Goal: Register for event/course

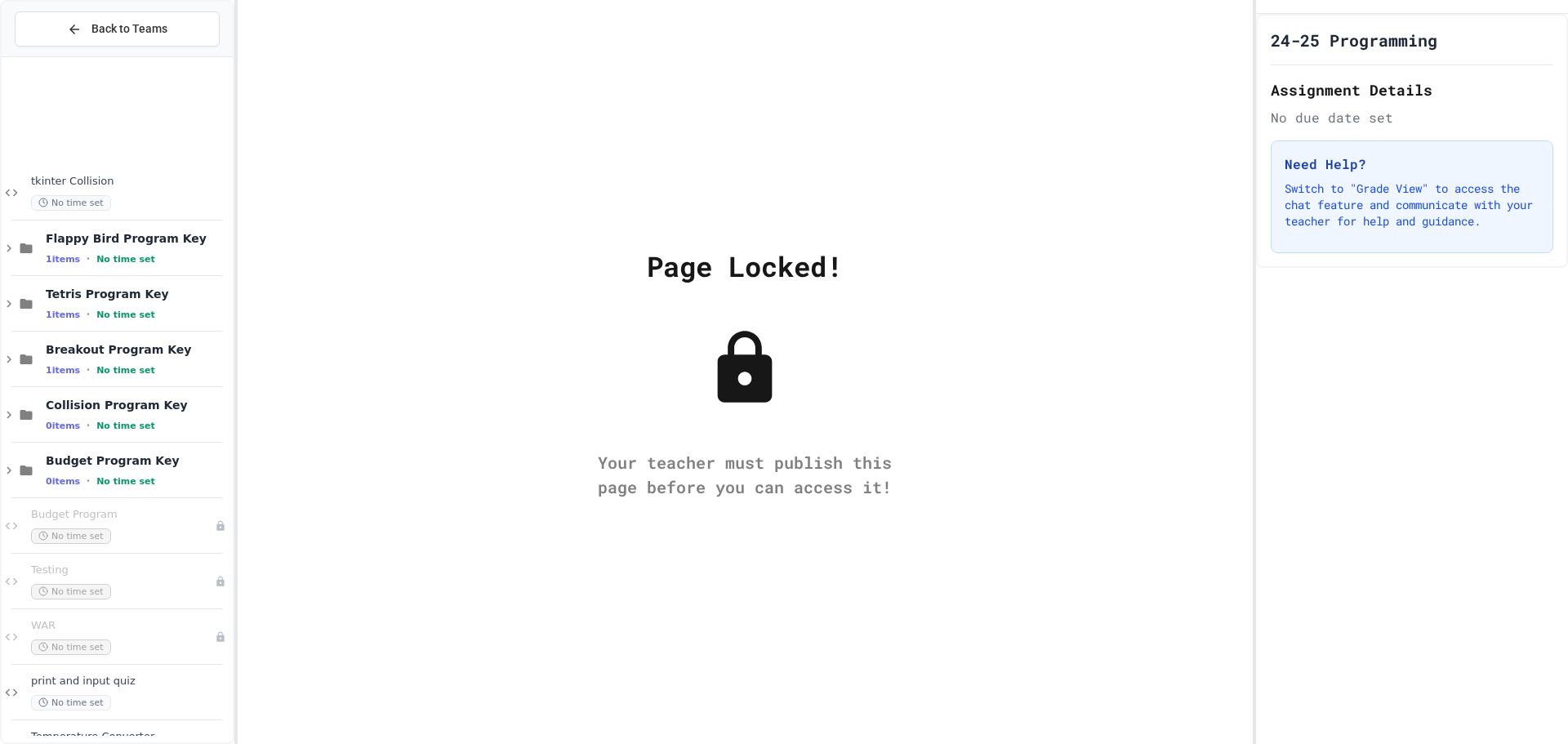
scroll to position [2042, 0]
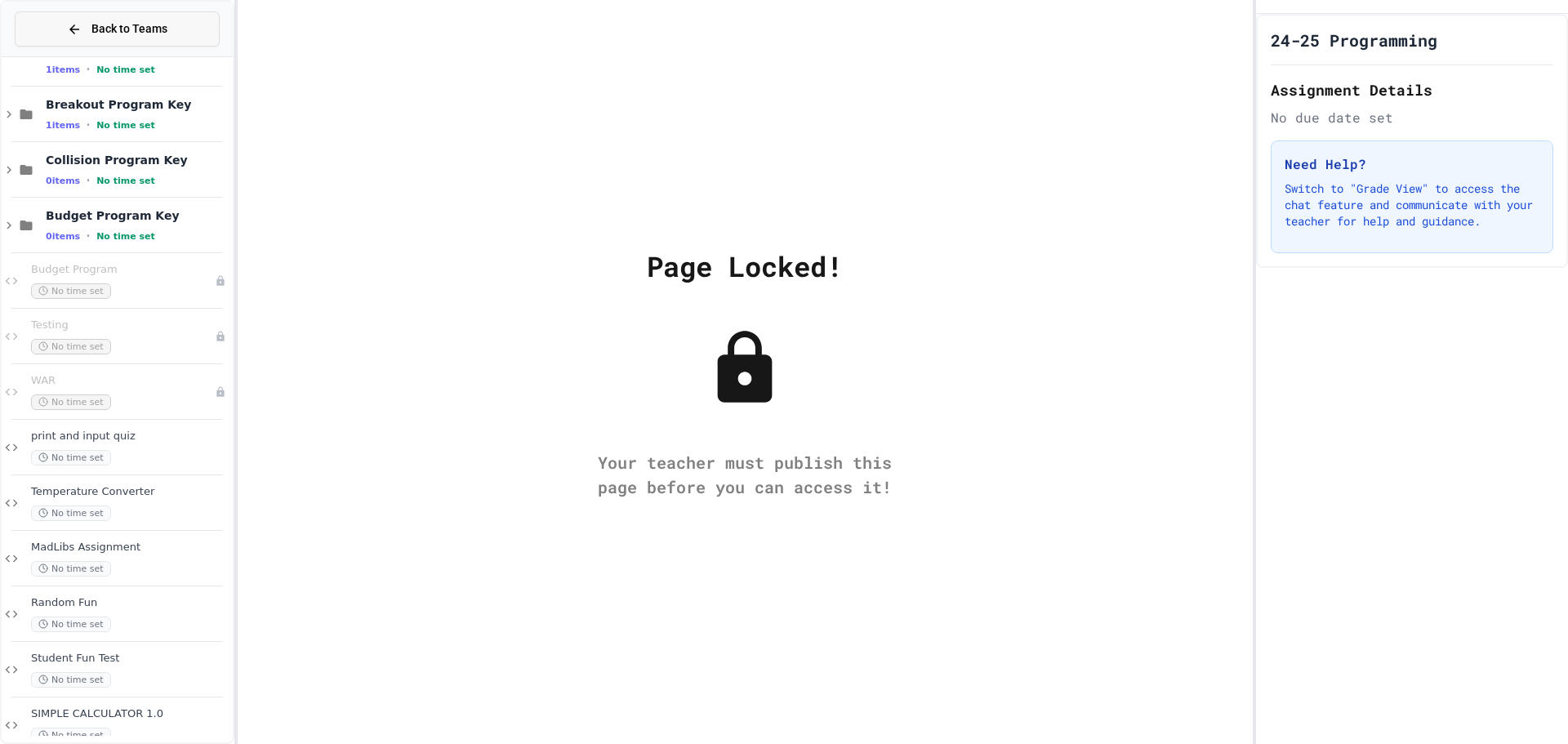
click at [54, 32] on button "Back to Teams" at bounding box center [117, 29] width 205 height 35
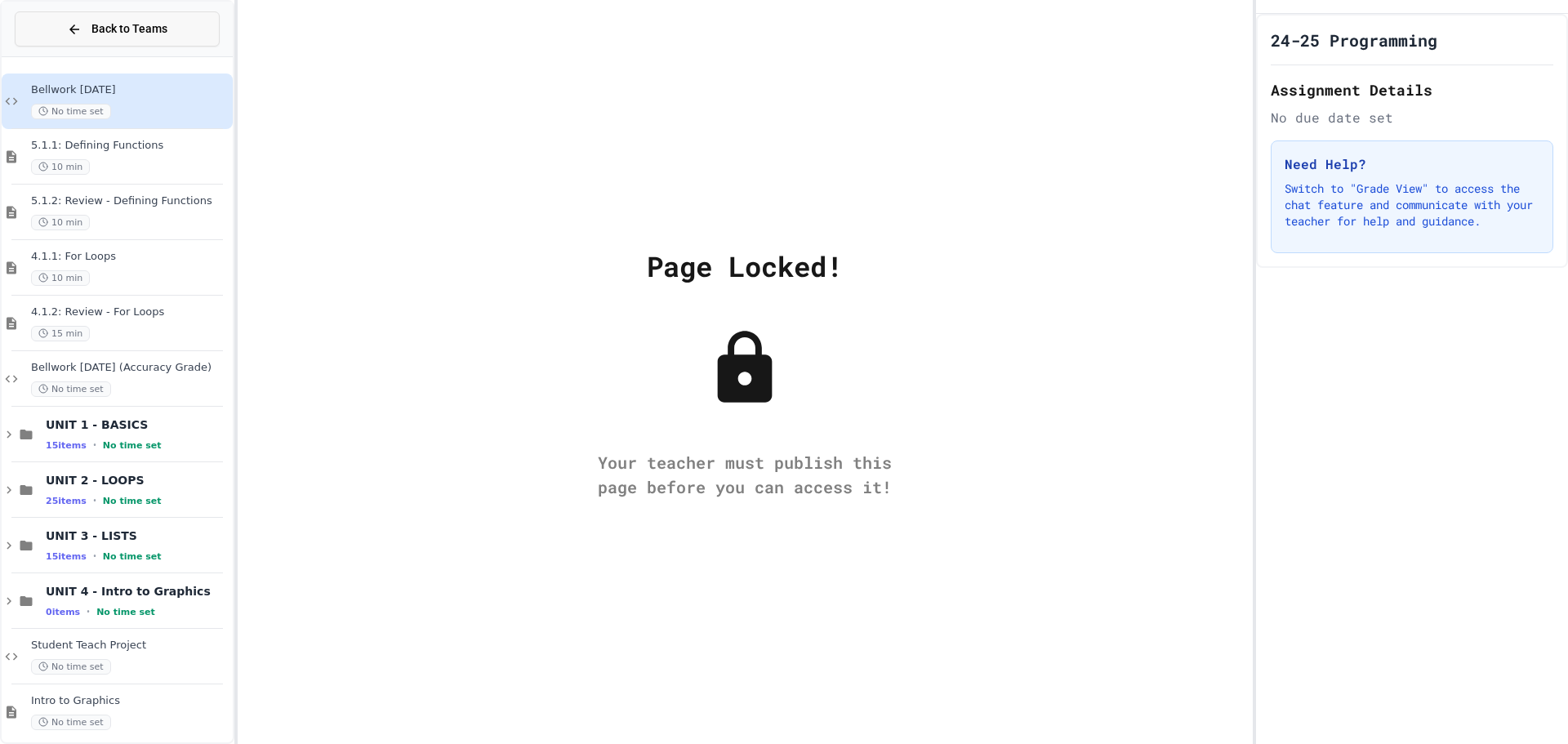
click at [63, 45] on button "Back to Teams" at bounding box center [117, 29] width 205 height 35
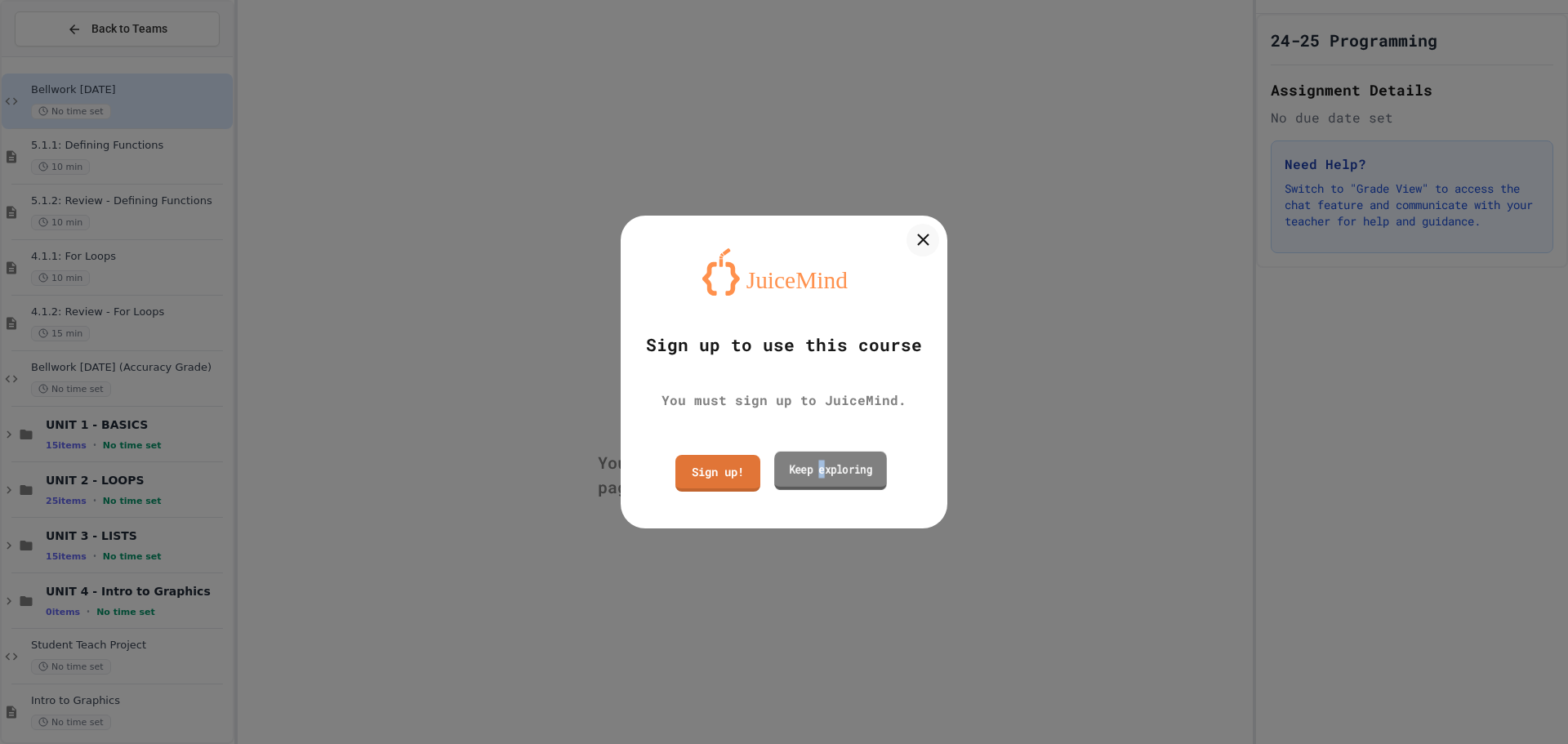
drag, startPoint x: 822, startPoint y: 465, endPoint x: 819, endPoint y: 453, distance: 12.4
click at [819, 453] on link "Keep exploring" at bounding box center [831, 471] width 113 height 38
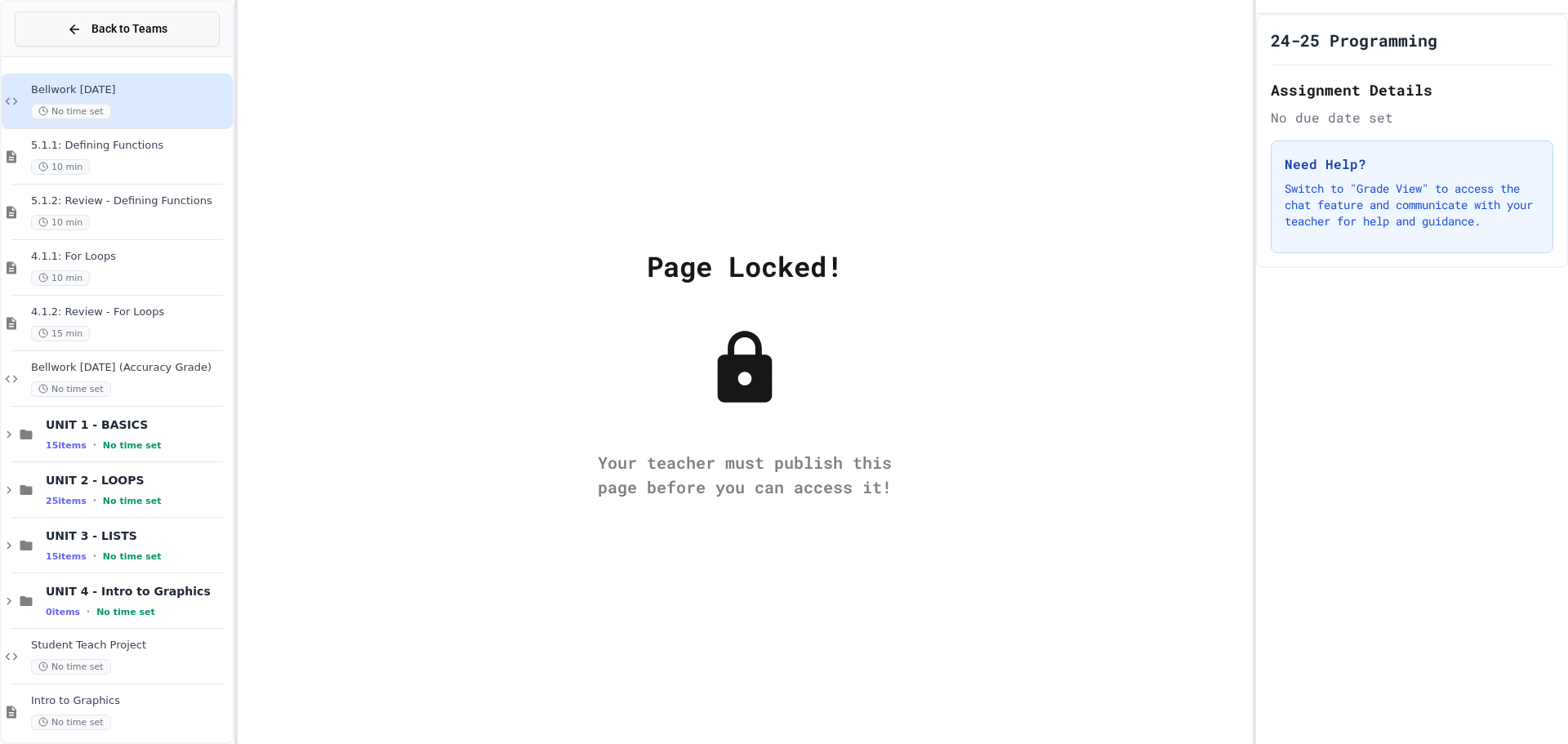
click at [120, 32] on span "Back to Teams" at bounding box center [128, 29] width 76 height 17
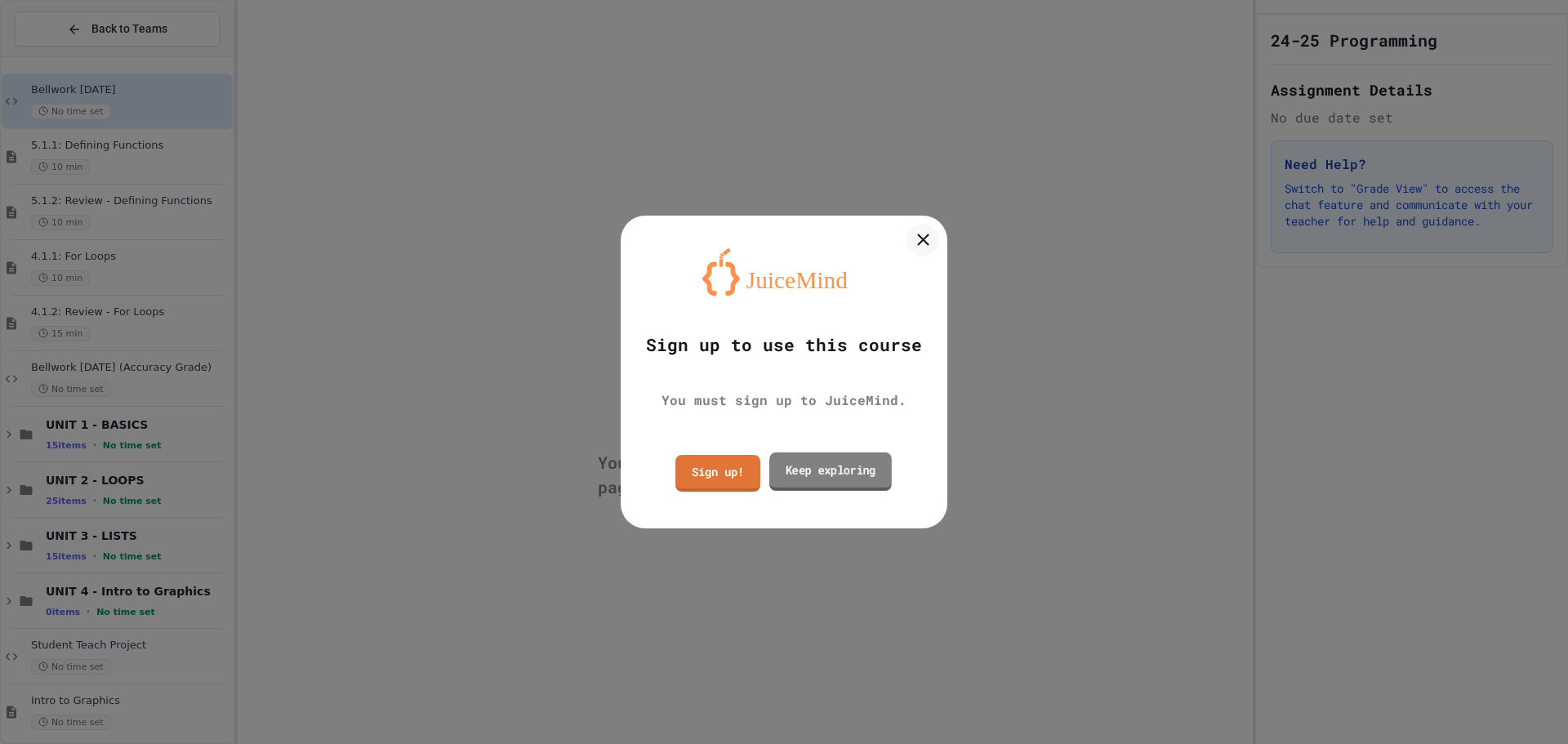
click at [799, 467] on link "Keep exploring" at bounding box center [831, 472] width 123 height 38
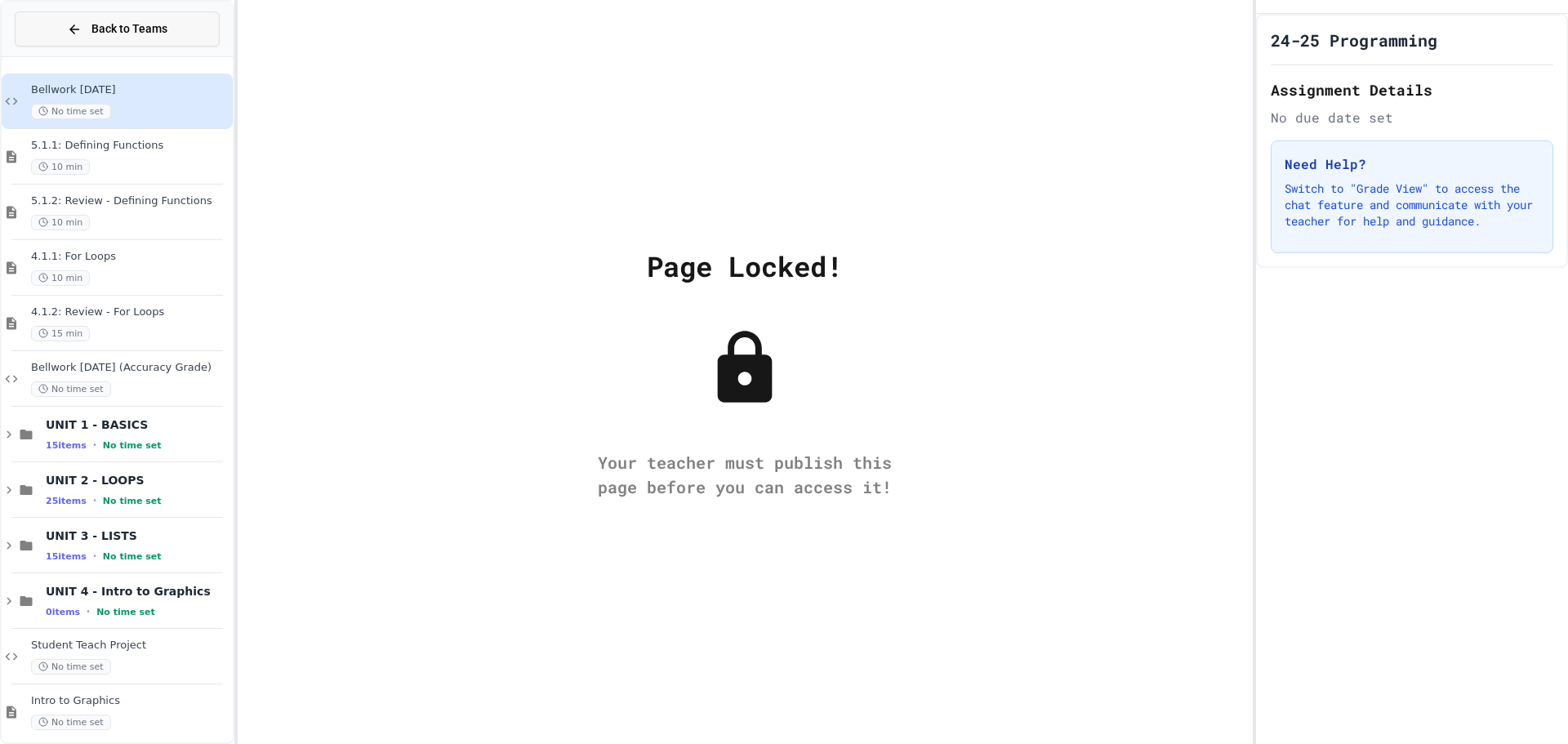
click at [35, 30] on button "Back to Teams" at bounding box center [117, 29] width 205 height 35
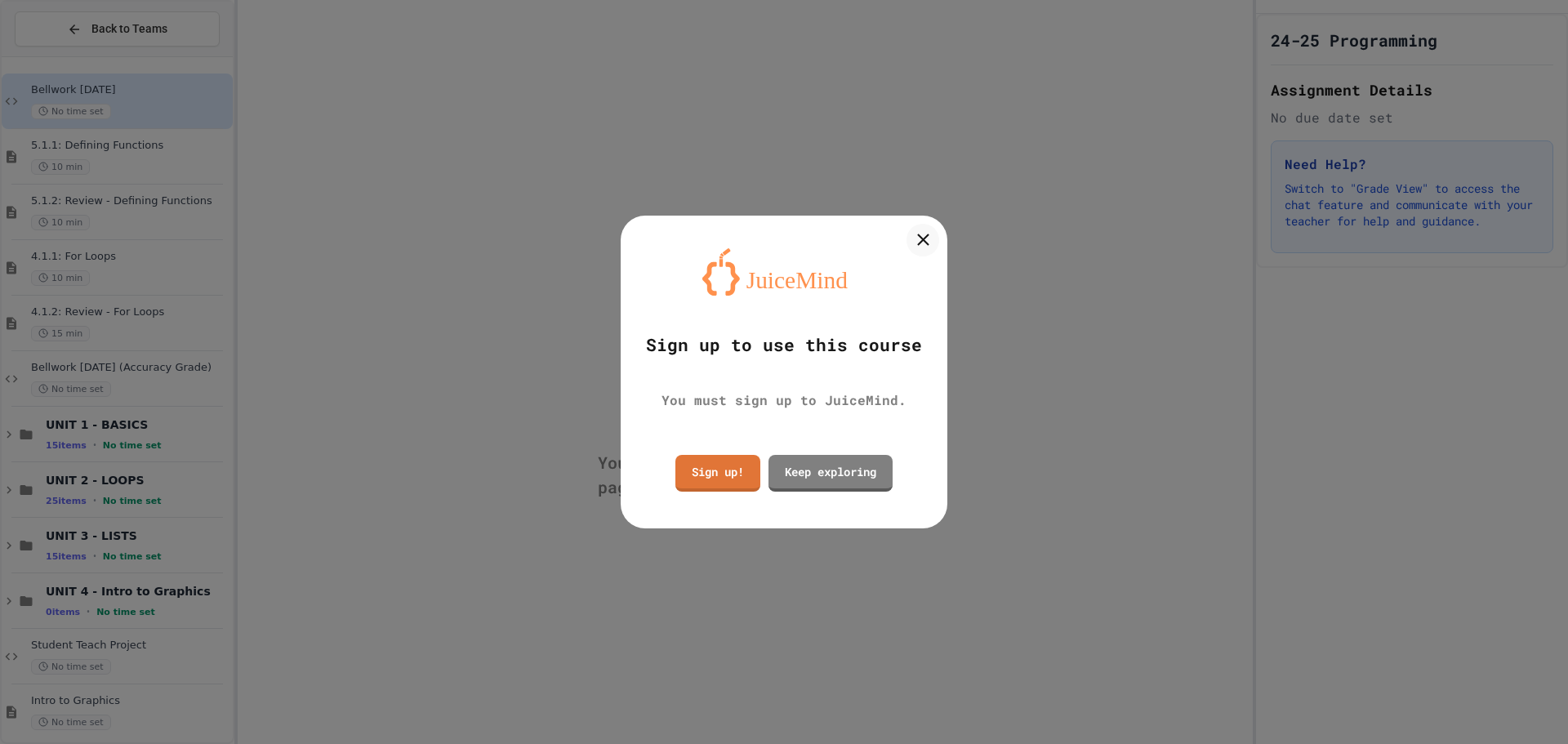
click at [35, 30] on div at bounding box center [784, 372] width 1568 height 744
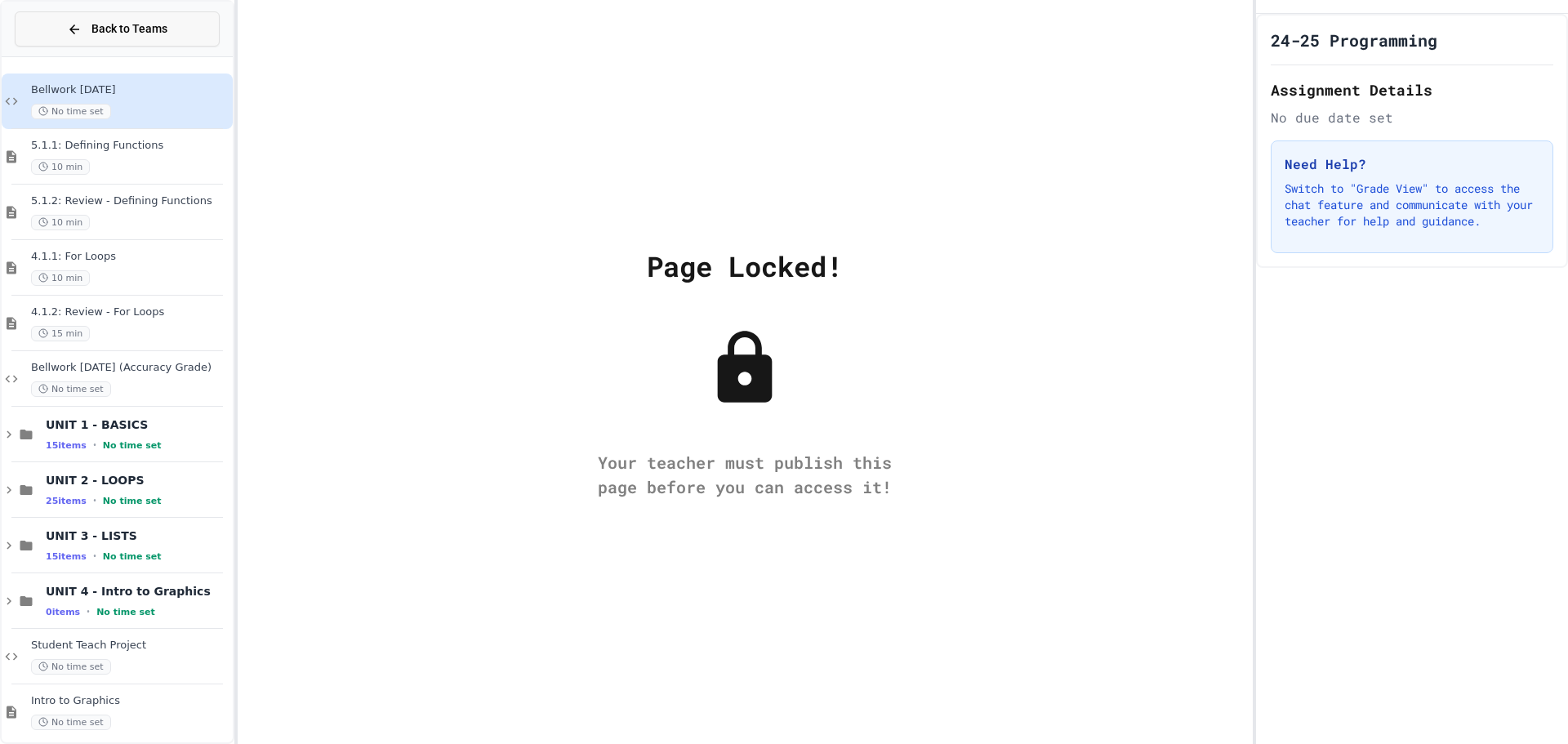
click at [35, 32] on button "Back to Teams" at bounding box center [117, 29] width 205 height 35
click at [41, 30] on button "Back to Teams" at bounding box center [117, 29] width 205 height 35
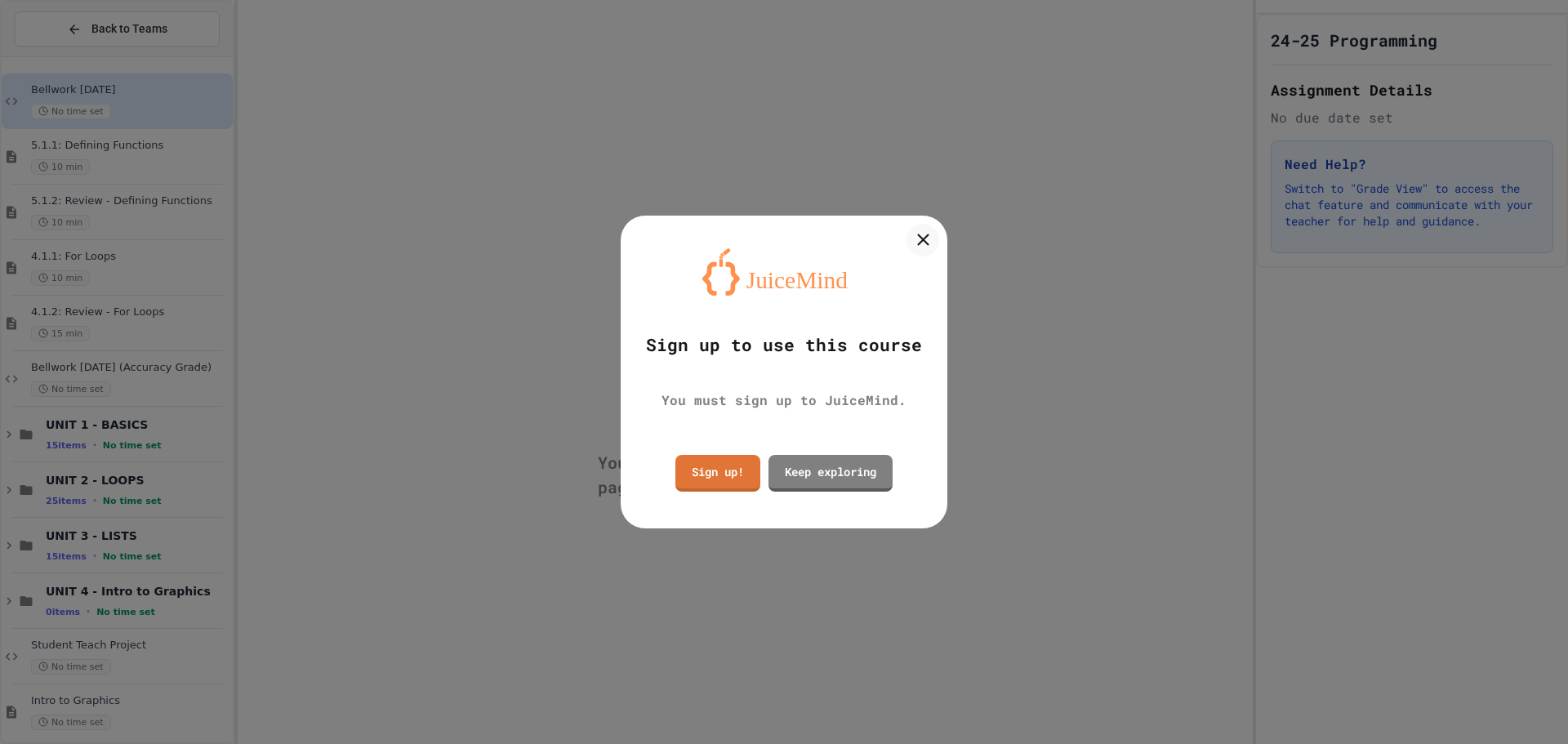
click at [42, 29] on div at bounding box center [784, 372] width 1568 height 744
click at [42, 29] on button "Back to Teams" at bounding box center [117, 29] width 205 height 35
drag, startPoint x: 42, startPoint y: 29, endPoint x: 198, endPoint y: 53, distance: 157.8
click at [121, 40] on div at bounding box center [784, 372] width 1568 height 744
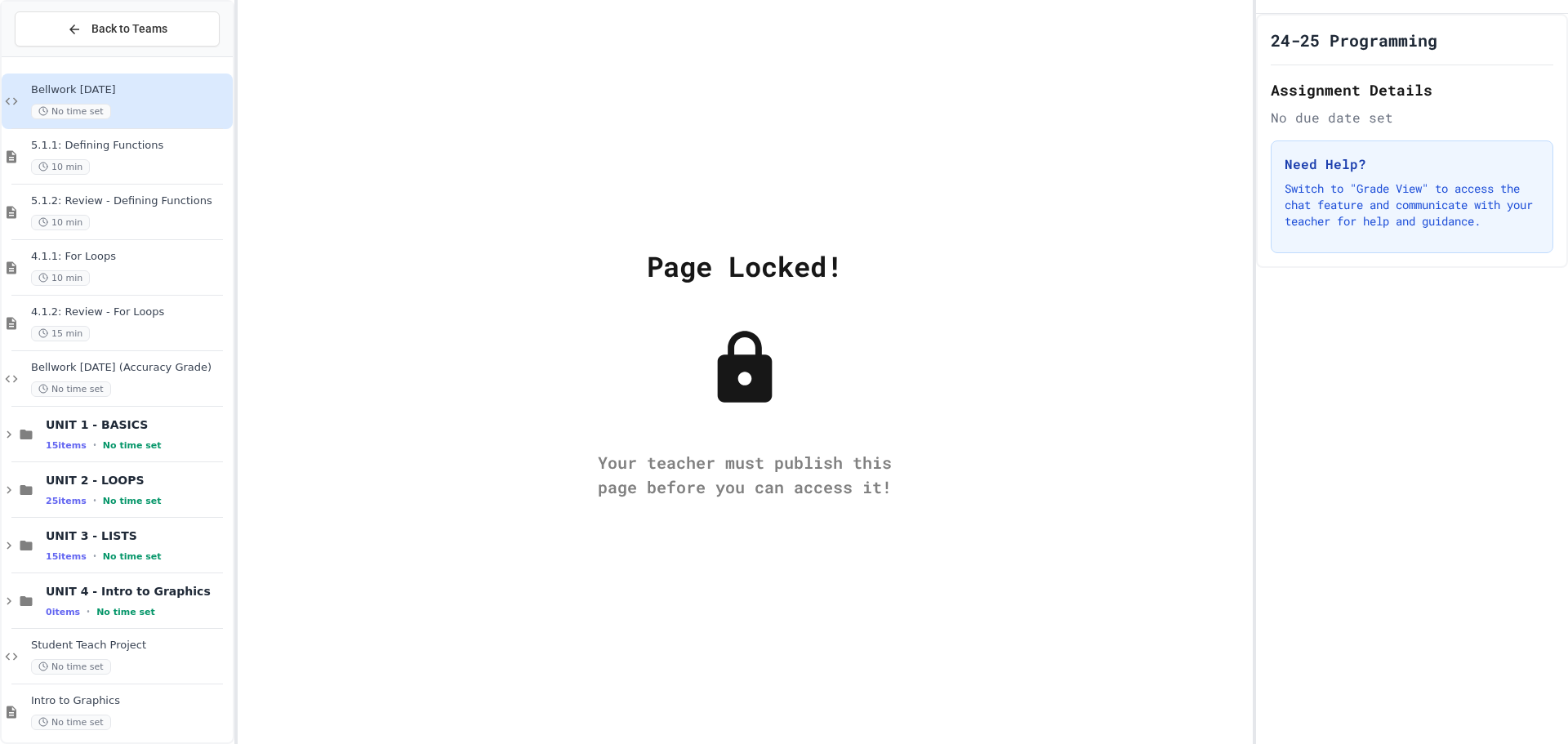
click at [193, 49] on div "Back to Teams" at bounding box center [117, 30] width 231 height 56
